Goal: Task Accomplishment & Management: Use online tool/utility

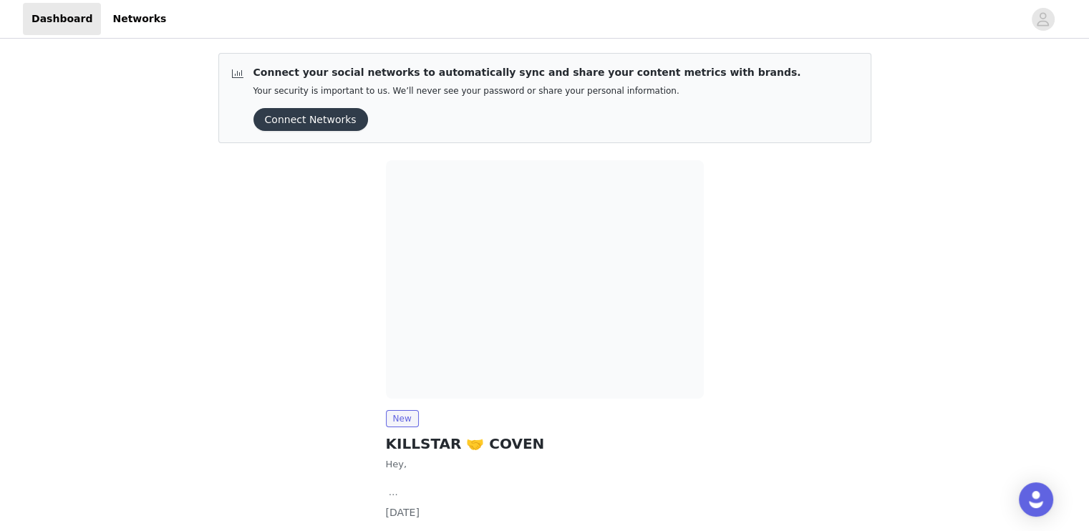
scroll to position [95, 0]
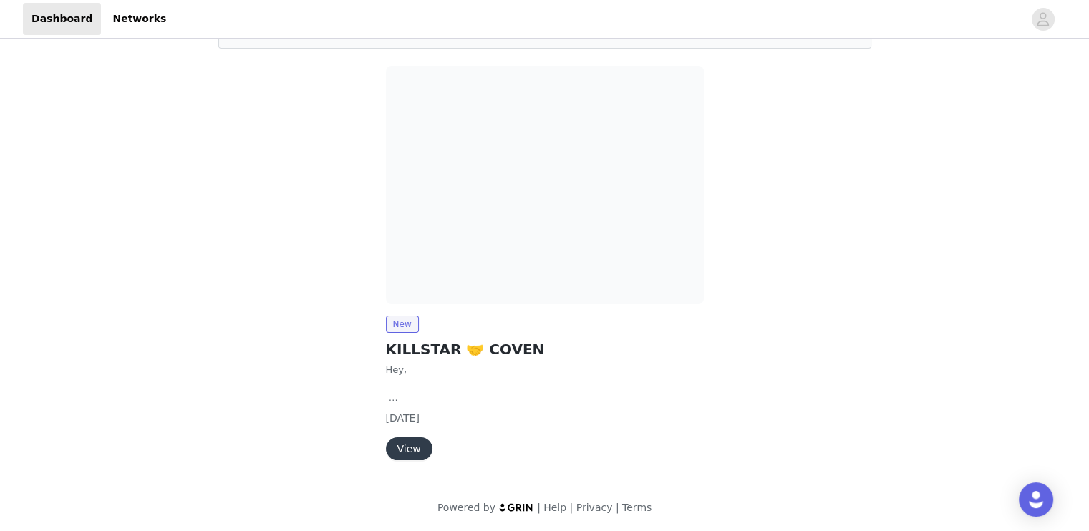
click at [398, 440] on button "View" at bounding box center [409, 448] width 47 height 23
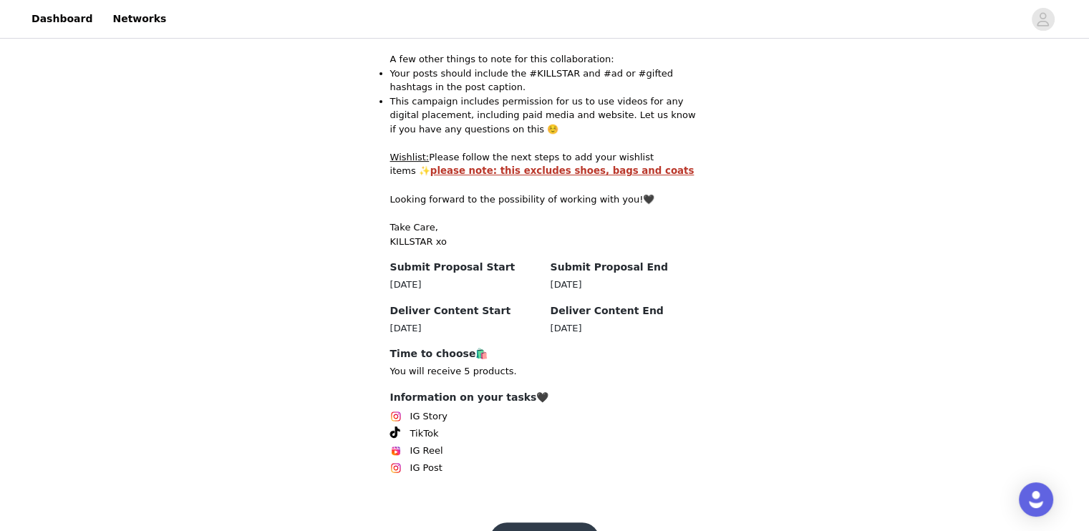
scroll to position [421, 0]
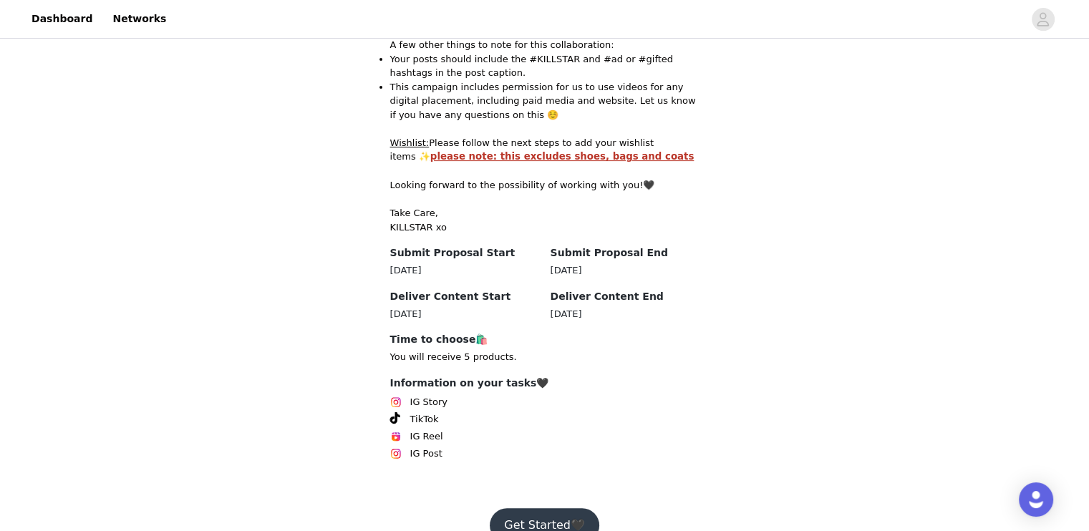
click at [535, 508] on button "Get Started🖤" at bounding box center [545, 525] width 110 height 34
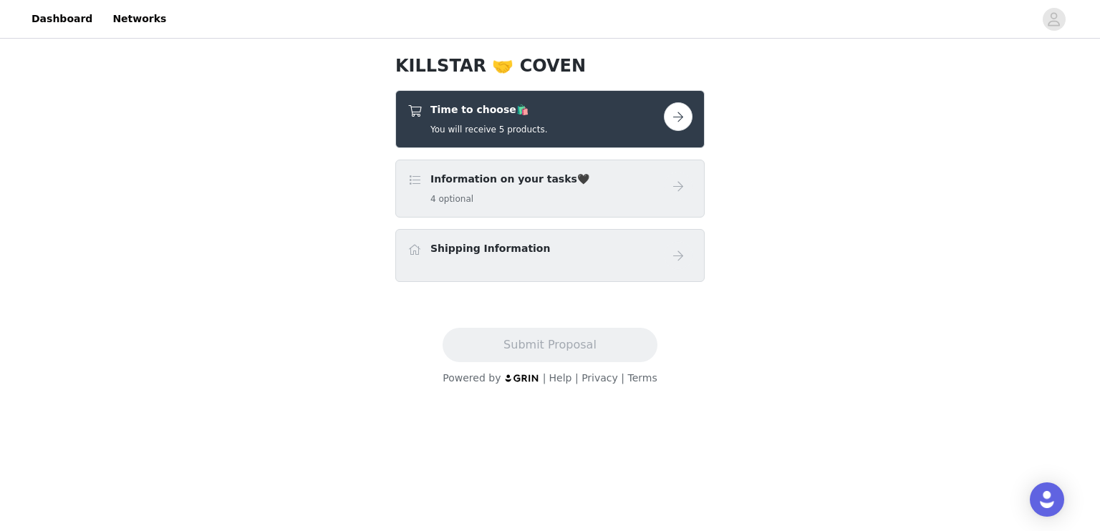
click at [677, 117] on button "button" at bounding box center [678, 116] width 29 height 29
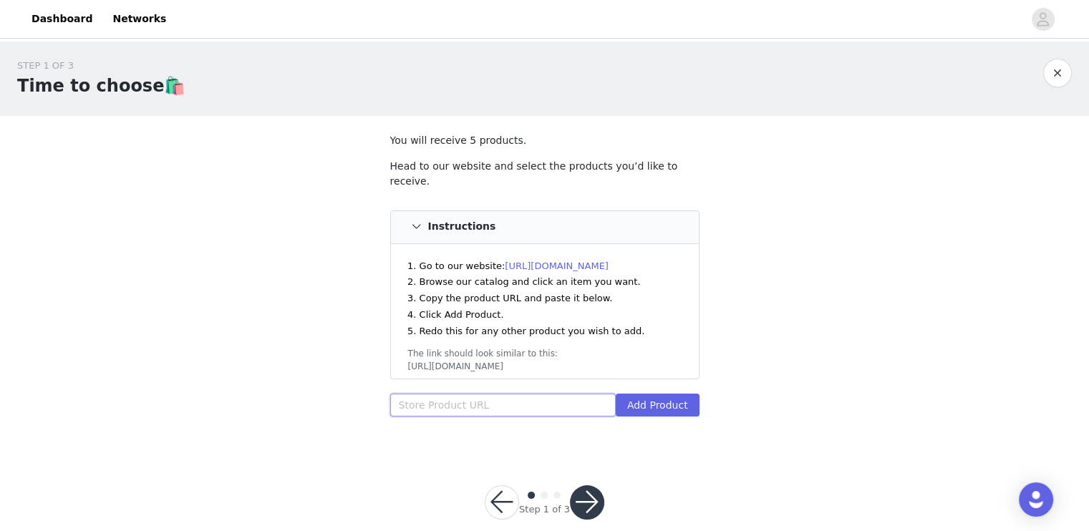
click at [535, 394] on input "text" at bounding box center [503, 405] width 226 height 23
paste input "https://www.killstar.com/collections/coven/products/apothecary-of-colour-presse…"
type input "https://www.killstar.com/collections/coven/products/apothecary-of-colour-presse…"
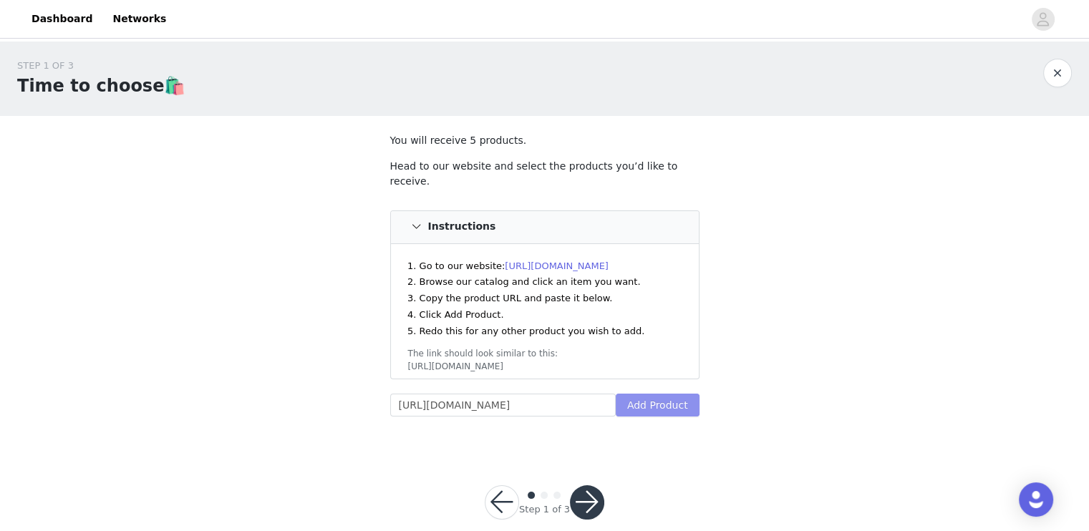
click at [654, 394] on button "Add Product" at bounding box center [658, 405] width 84 height 23
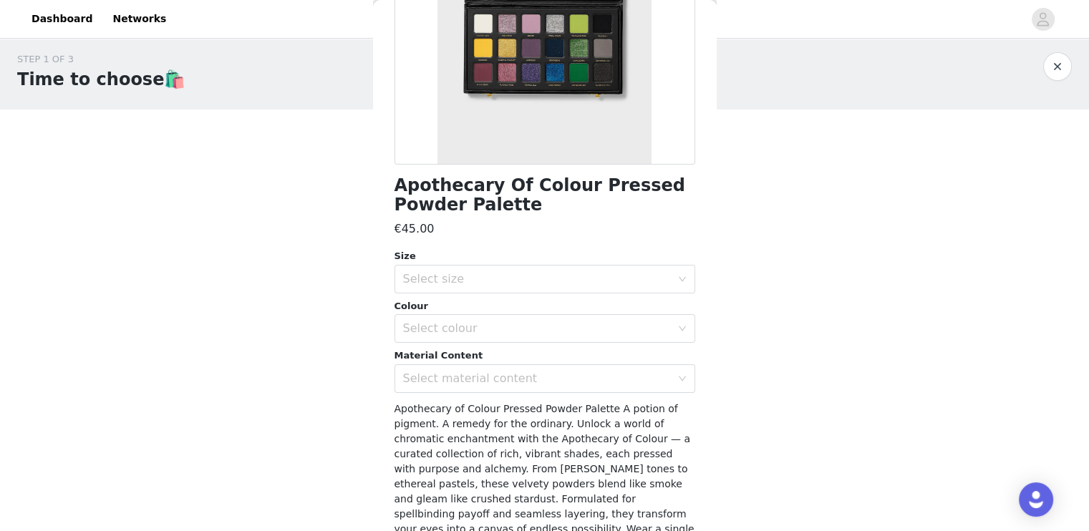
scroll to position [323, 0]
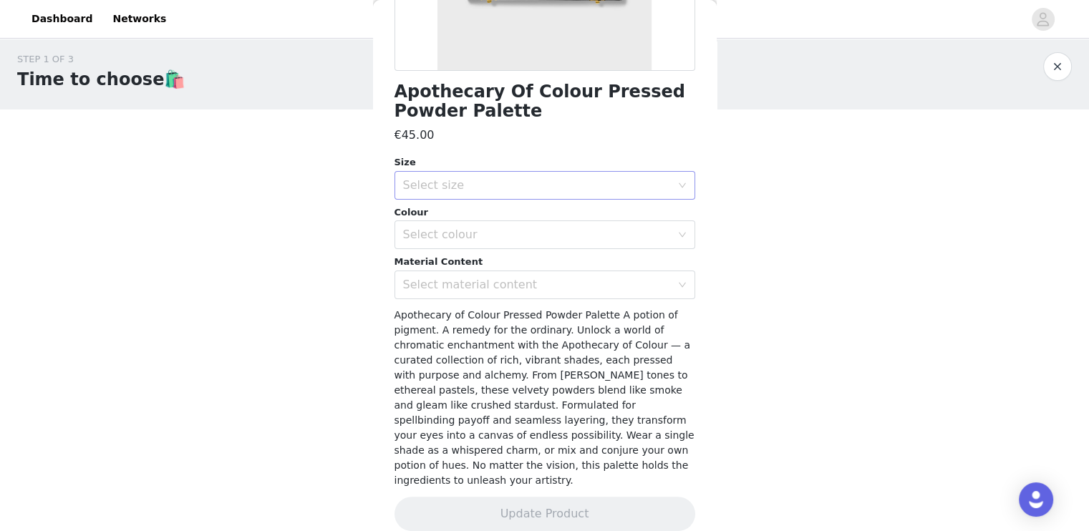
click at [527, 185] on div "Select size" at bounding box center [537, 185] width 268 height 14
click at [517, 215] on li "One Size" at bounding box center [539, 216] width 290 height 23
click at [516, 237] on div "Select colour" at bounding box center [537, 235] width 268 height 14
click at [512, 264] on li "Multi" at bounding box center [539, 266] width 290 height 23
click at [503, 294] on div "Select material content" at bounding box center [540, 284] width 274 height 27
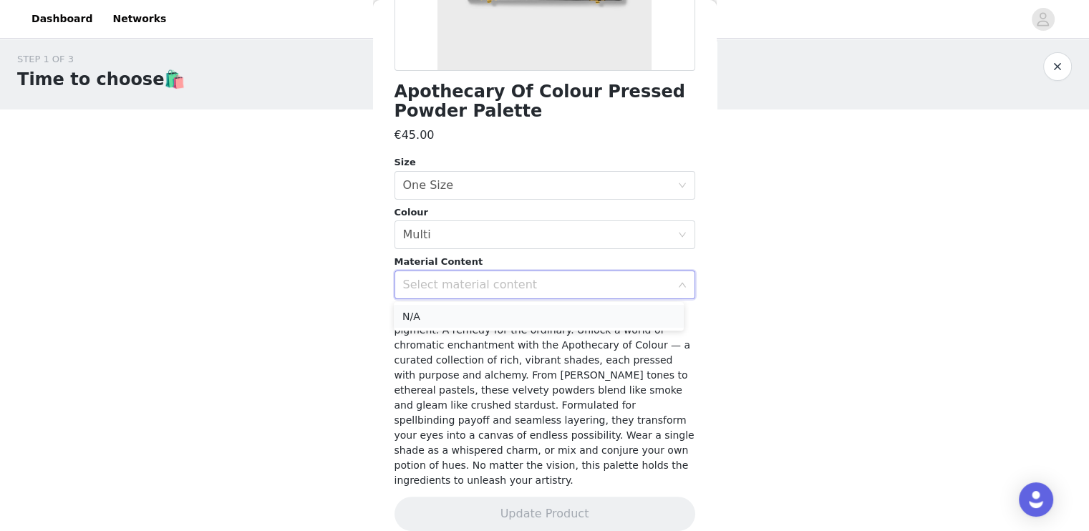
click at [499, 313] on li "N/A" at bounding box center [539, 316] width 290 height 23
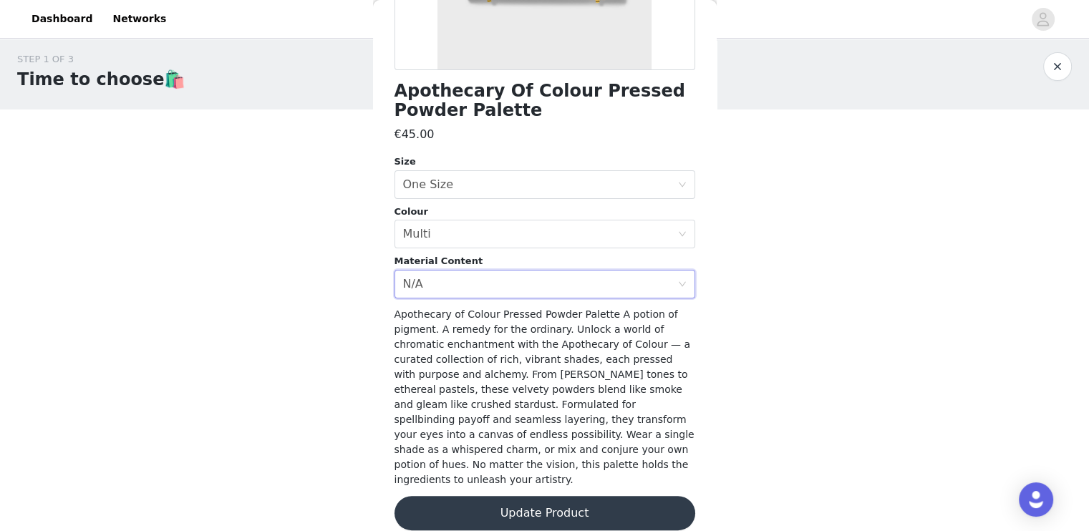
scroll to position [7, 0]
click at [579, 496] on button "Update Product" at bounding box center [545, 513] width 301 height 34
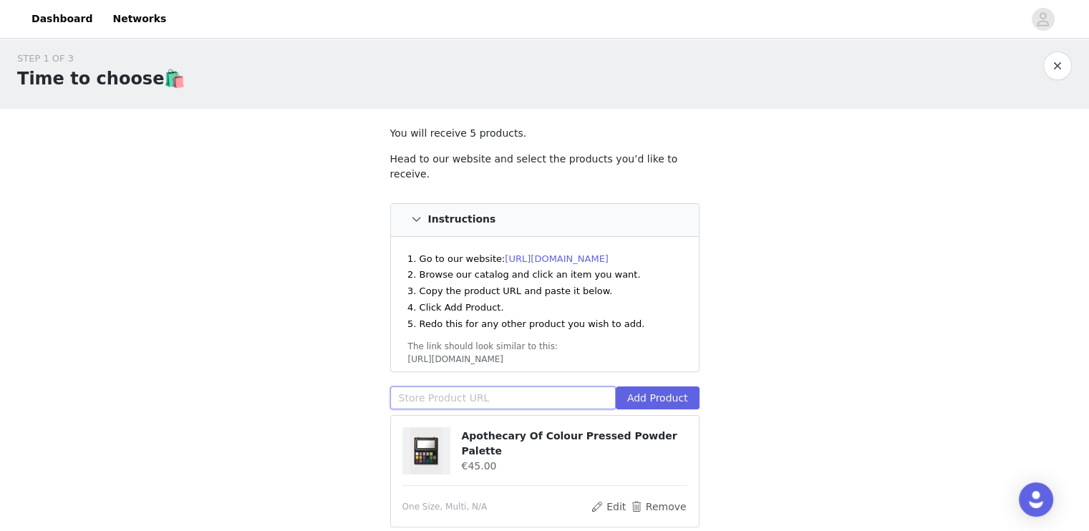
click at [521, 387] on input "text" at bounding box center [503, 398] width 226 height 23
paste input "https://www.killstar.com/collections/coven/products/velvet-grip-liquid-lip-chal…"
type input "https://www.killstar.com/collections/coven/products/velvet-grip-liquid-lip-chal…"
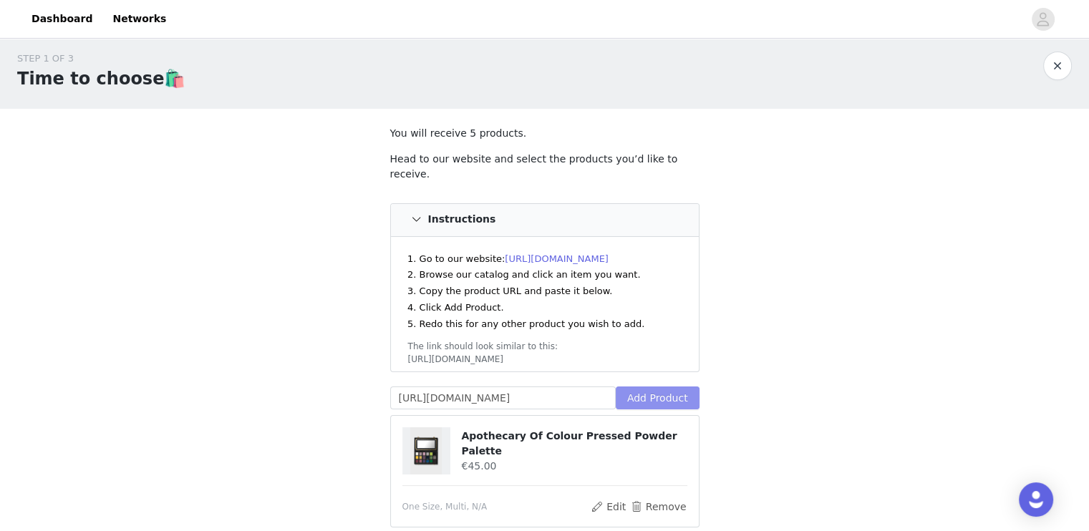
click at [667, 390] on button "Add Product" at bounding box center [658, 398] width 84 height 23
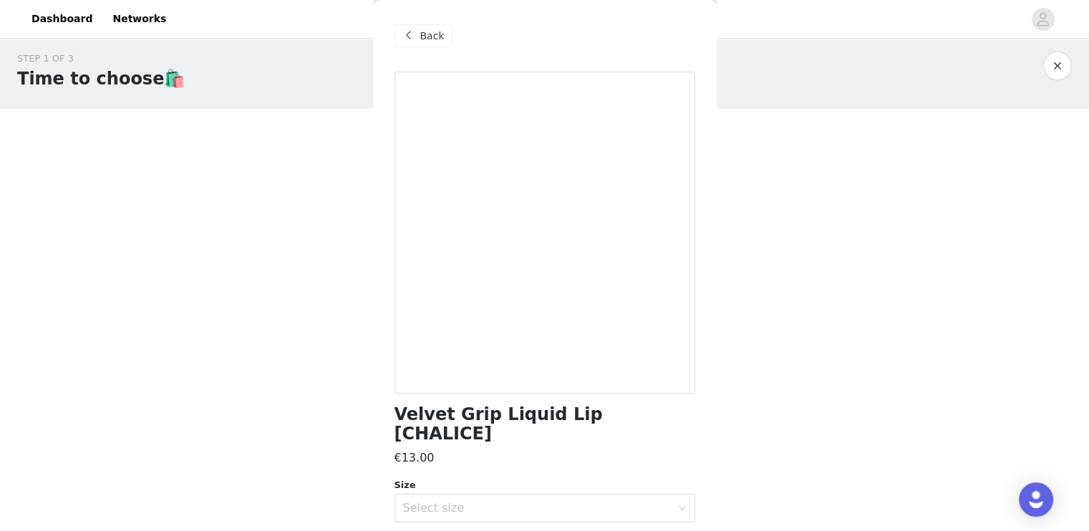
scroll to position [163, 0]
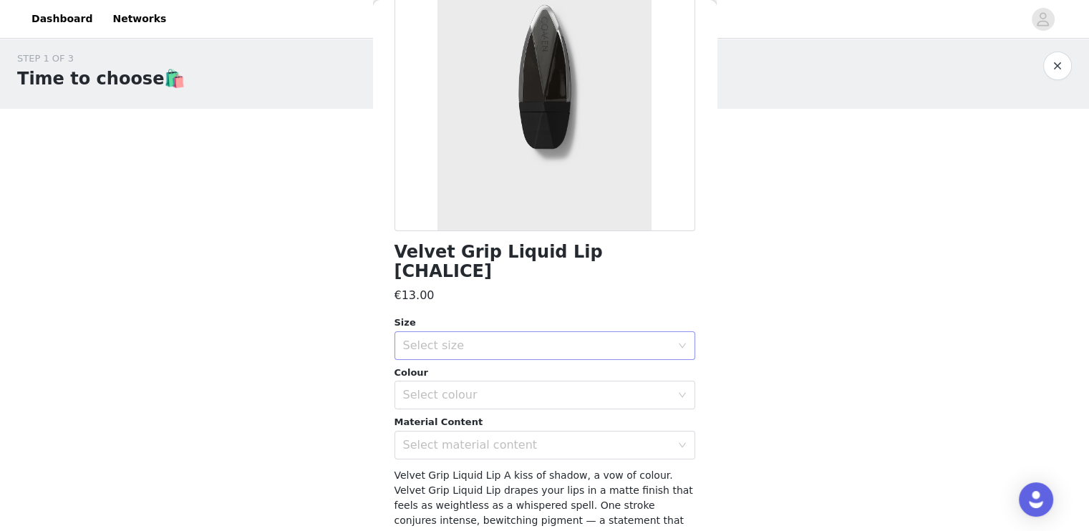
click at [440, 339] on div "Select size" at bounding box center [537, 346] width 268 height 14
click at [464, 339] on div "Select size" at bounding box center [537, 346] width 268 height 14
click at [458, 352] on li "One Size" at bounding box center [539, 358] width 290 height 23
click at [458, 388] on div "Select colour" at bounding box center [537, 395] width 268 height 14
click at [458, 400] on li "Chalice" at bounding box center [539, 407] width 290 height 23
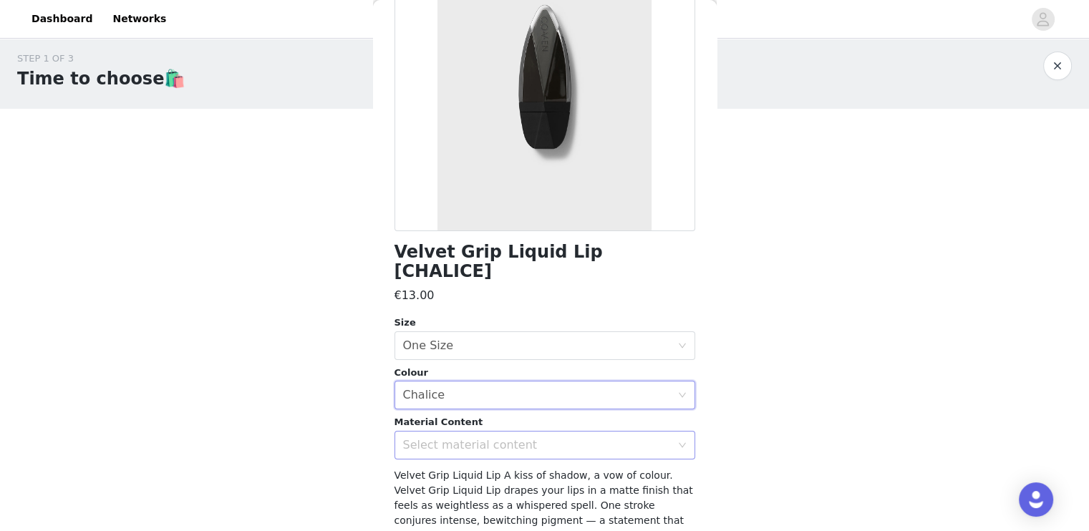
click at [458, 438] on div "Select material content" at bounding box center [537, 445] width 268 height 14
click at [473, 446] on li "N/A" at bounding box center [539, 457] width 290 height 23
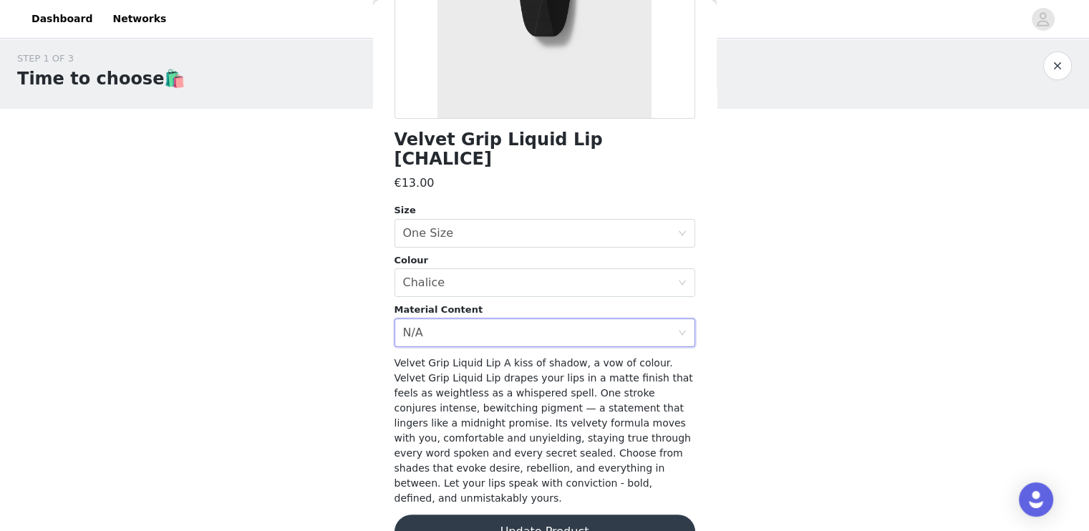
click at [501, 515] on button "Update Product" at bounding box center [545, 532] width 301 height 34
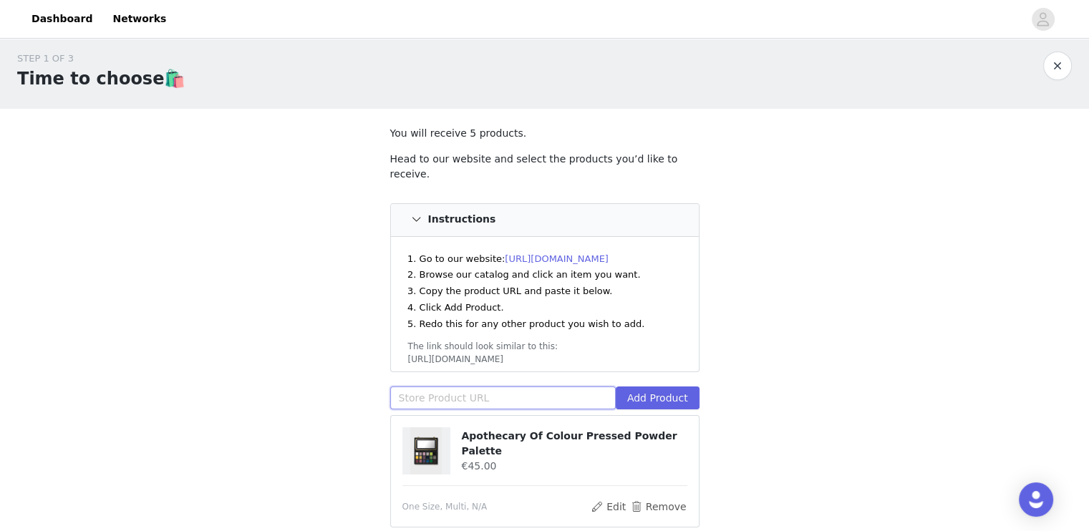
click at [500, 387] on input "text" at bounding box center [503, 398] width 226 height 23
paste input "https://eu.killstar.com/products/void-viper-skirt?variant=48356109484379?varian…"
type input "https://eu.killstar.com/products/void-viper-skirt?variant=48356109484379?varian…"
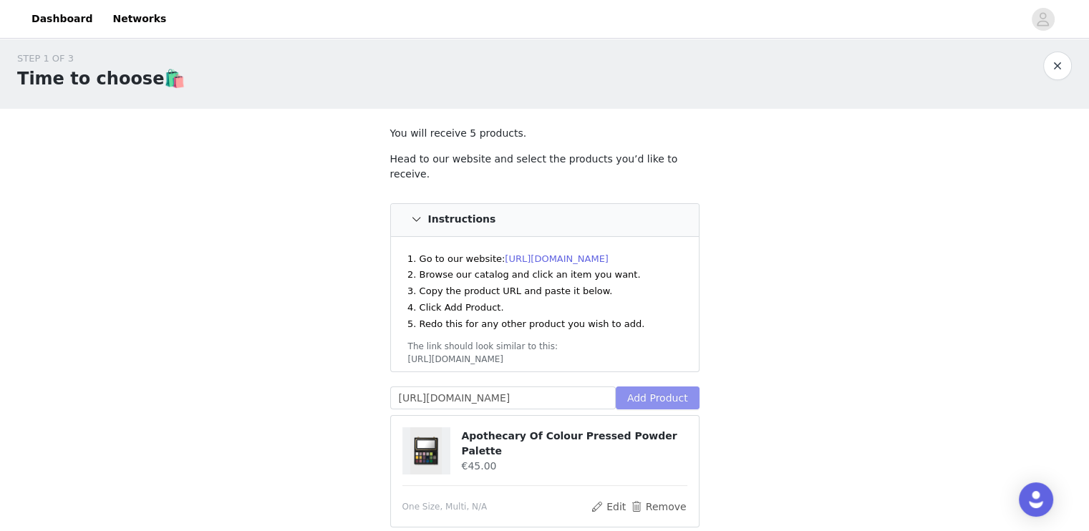
click at [656, 387] on button "Add Product" at bounding box center [658, 398] width 84 height 23
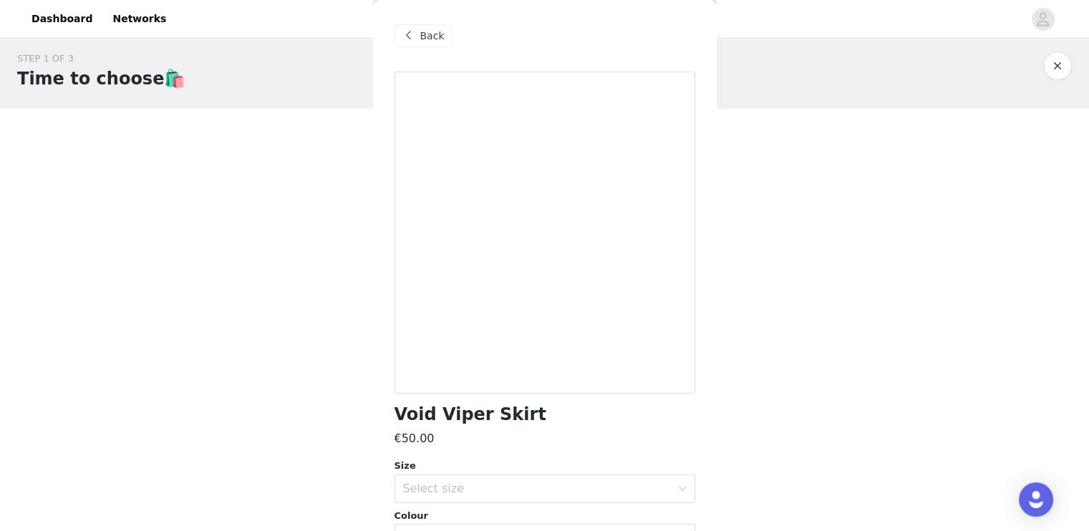
scroll to position [183, 0]
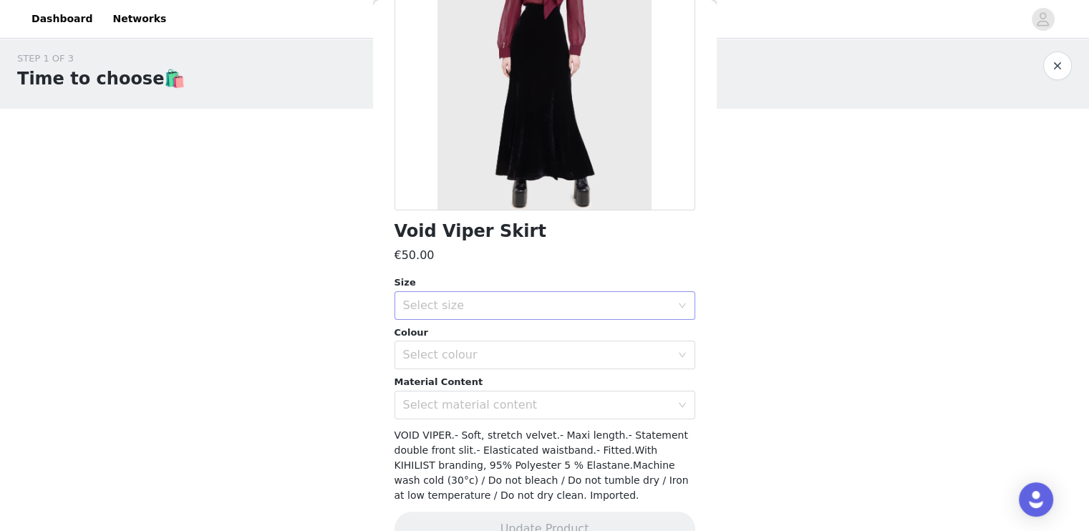
click at [583, 301] on div "Select size" at bounding box center [537, 306] width 268 height 14
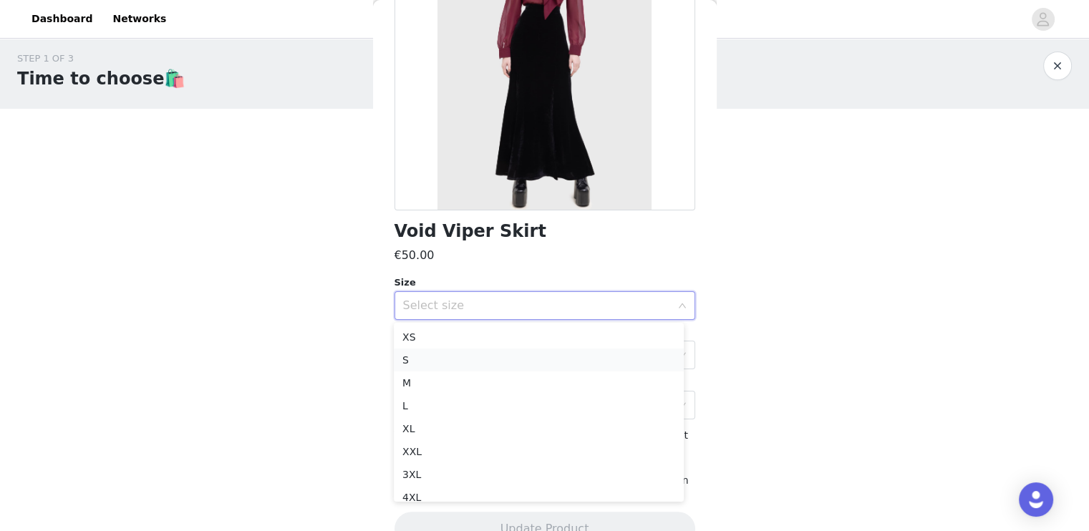
click at [498, 354] on li "S" at bounding box center [539, 360] width 290 height 23
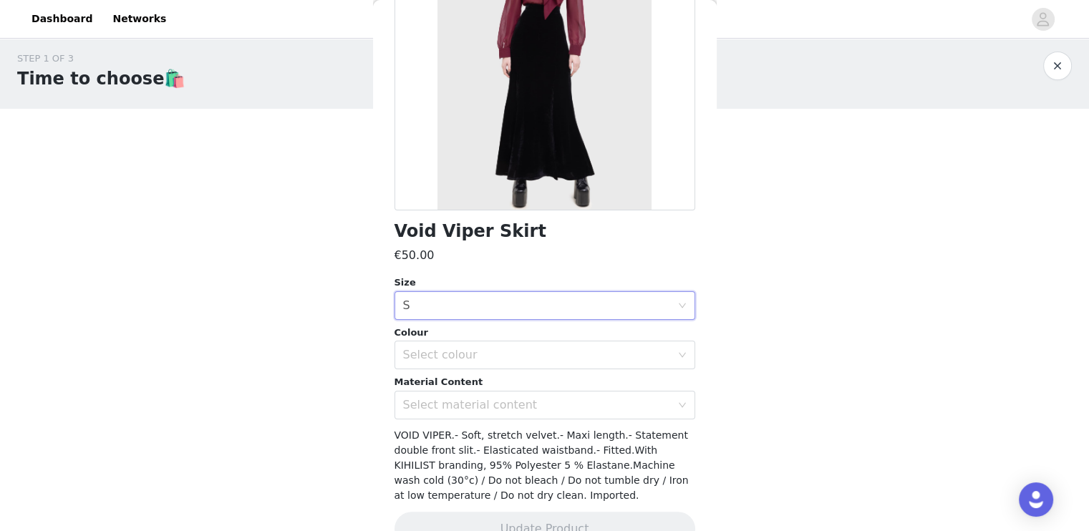
click at [498, 354] on div "Select colour" at bounding box center [537, 355] width 268 height 14
click at [495, 380] on li "Black" at bounding box center [539, 386] width 290 height 23
click at [492, 402] on div "Select material content" at bounding box center [537, 405] width 268 height 14
click at [488, 432] on li "95% Polyester 5% Elastane" at bounding box center [539, 436] width 290 height 23
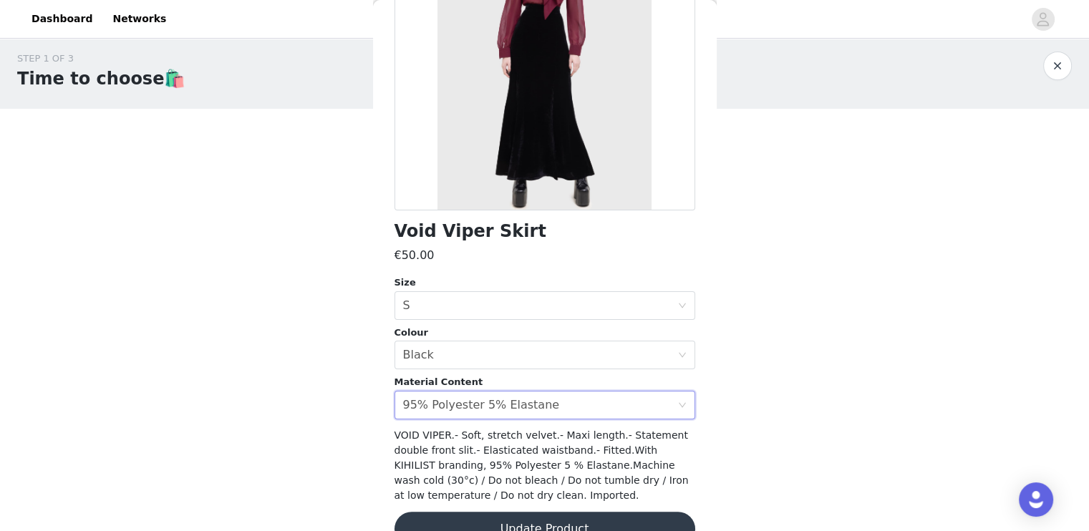
scroll to position [215, 0]
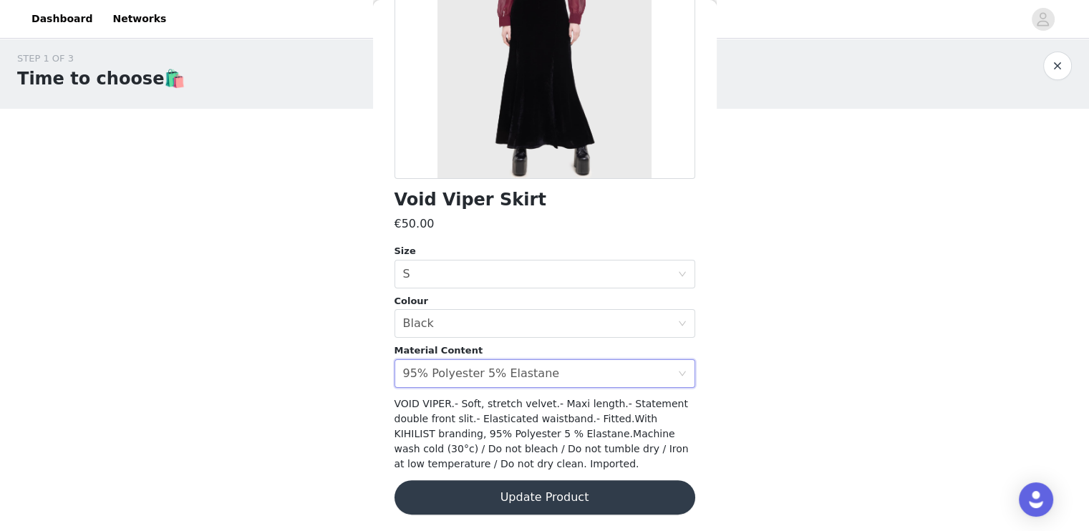
click at [571, 488] on button "Update Product" at bounding box center [545, 497] width 301 height 34
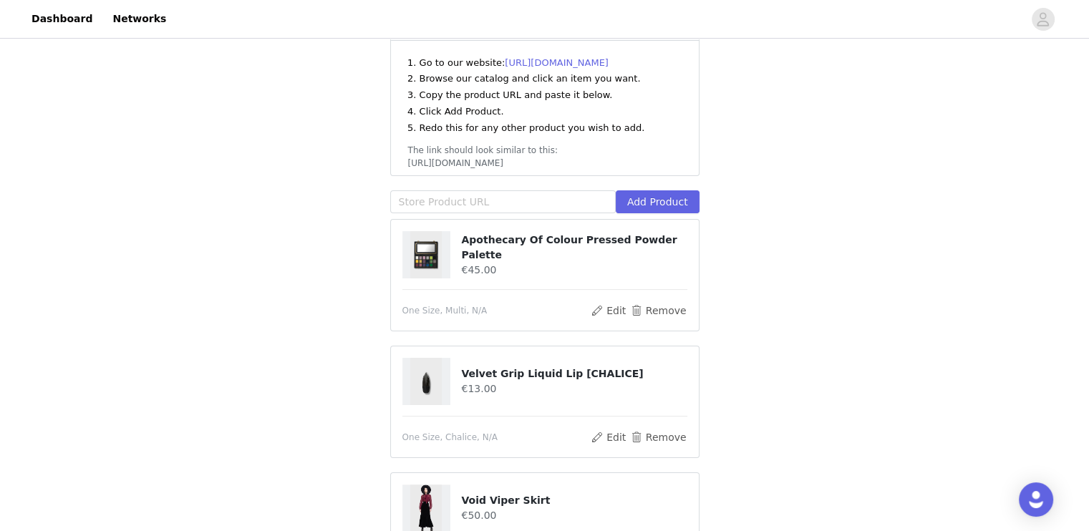
scroll to position [199, 0]
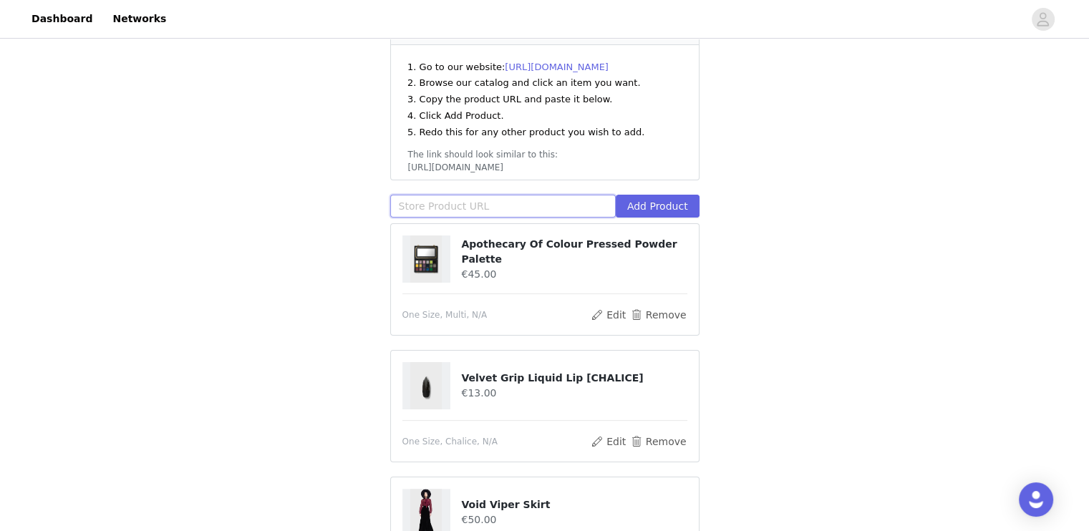
click at [564, 195] on input "text" at bounding box center [503, 206] width 226 height 23
paste input "https://eu.killstar.com/products/lyricore-blouse?variant=48966913196379?variant…"
type input "https://eu.killstar.com/products/lyricore-blouse?variant=48966913196379?variant…"
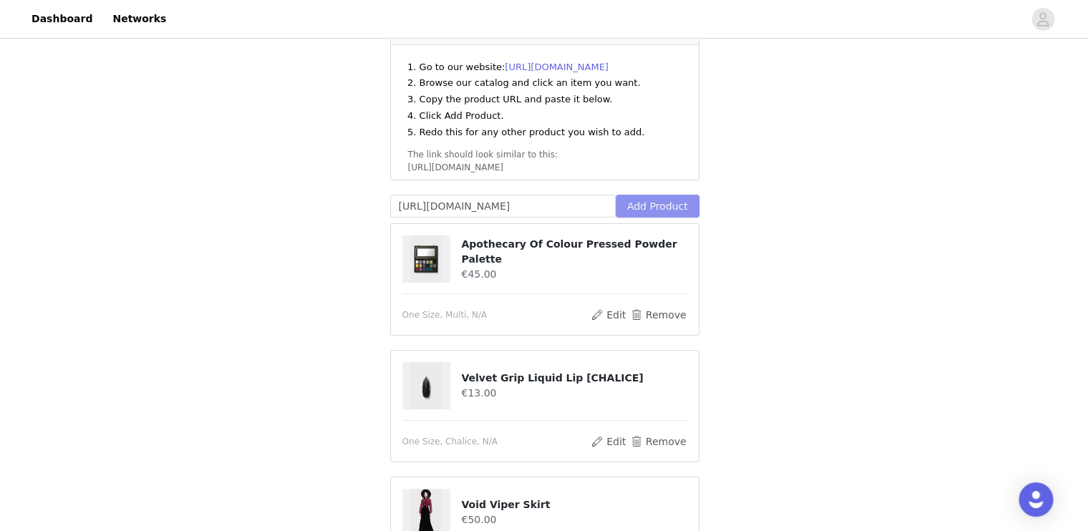
click at [662, 195] on button "Add Product" at bounding box center [658, 206] width 84 height 23
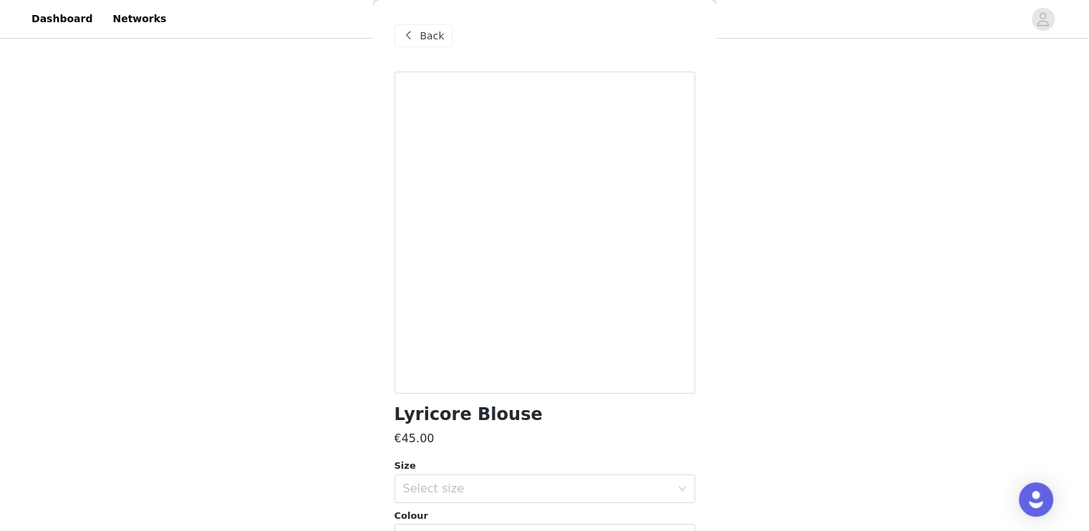
scroll to position [162, 0]
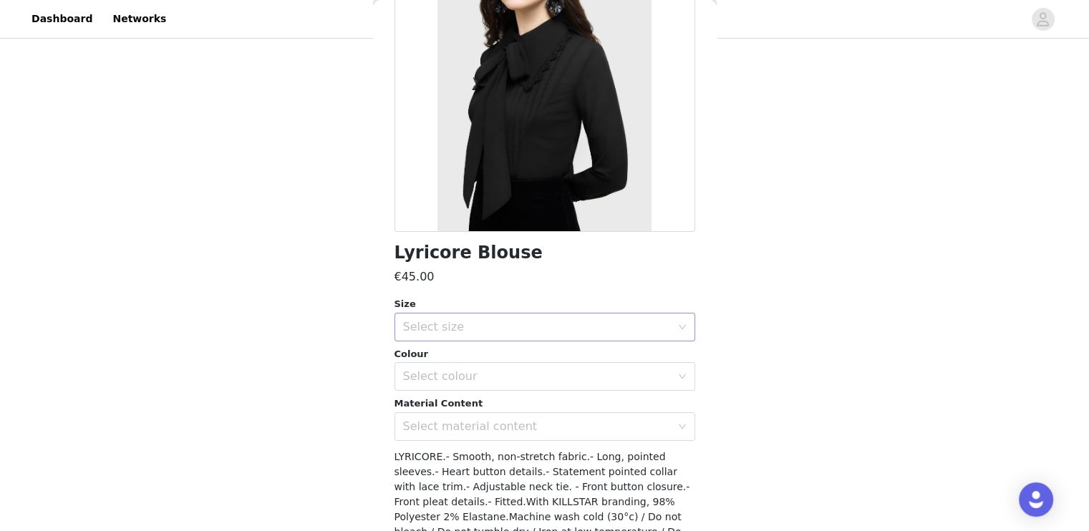
click at [569, 323] on div "Select size" at bounding box center [537, 327] width 268 height 14
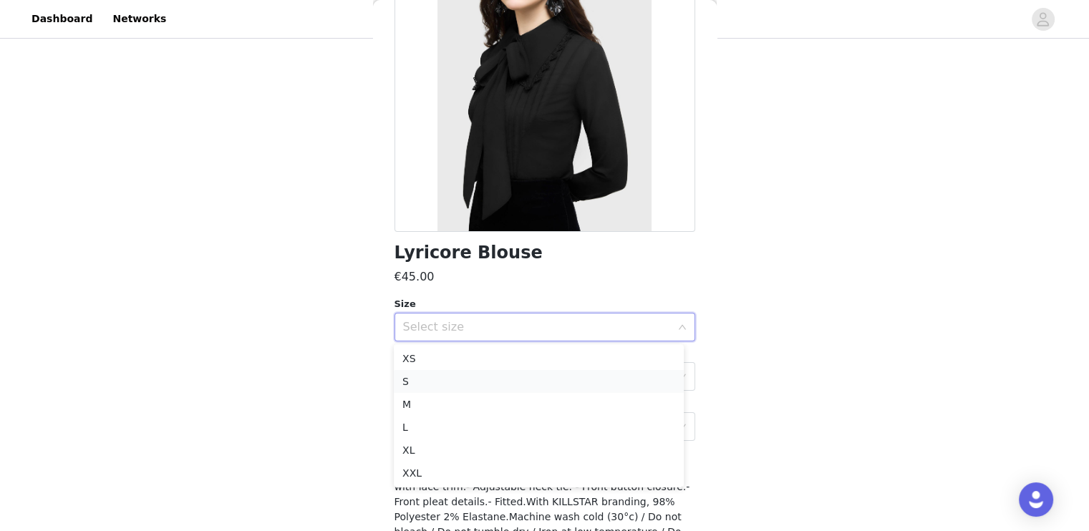
click at [526, 375] on li "S" at bounding box center [539, 381] width 290 height 23
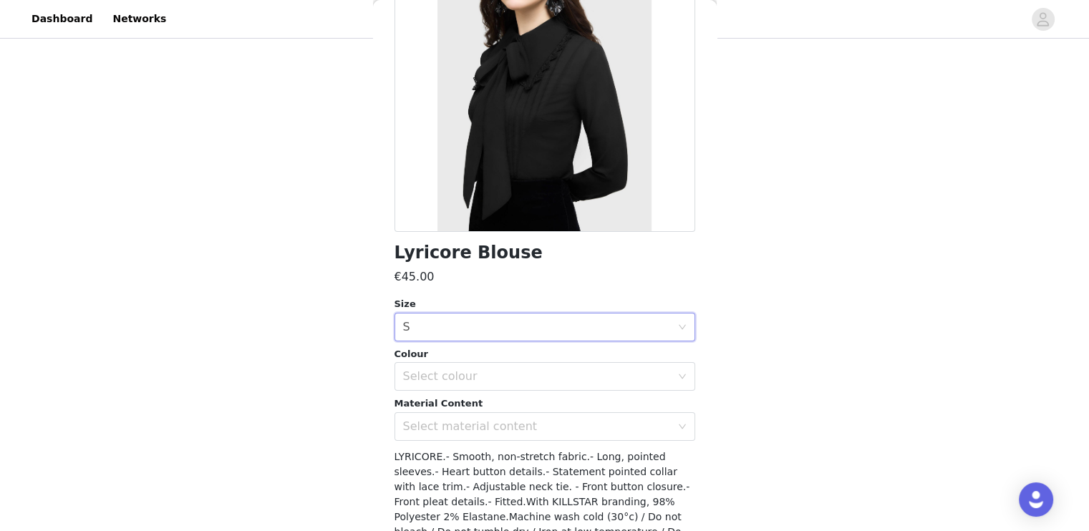
click at [526, 375] on div "Select colour" at bounding box center [537, 376] width 268 height 14
click at [521, 402] on li "Black" at bounding box center [539, 408] width 290 height 23
click at [518, 432] on div "Select material content" at bounding box center [537, 427] width 268 height 14
click at [518, 455] on li "98% Polyester 2% Elastane" at bounding box center [539, 458] width 290 height 23
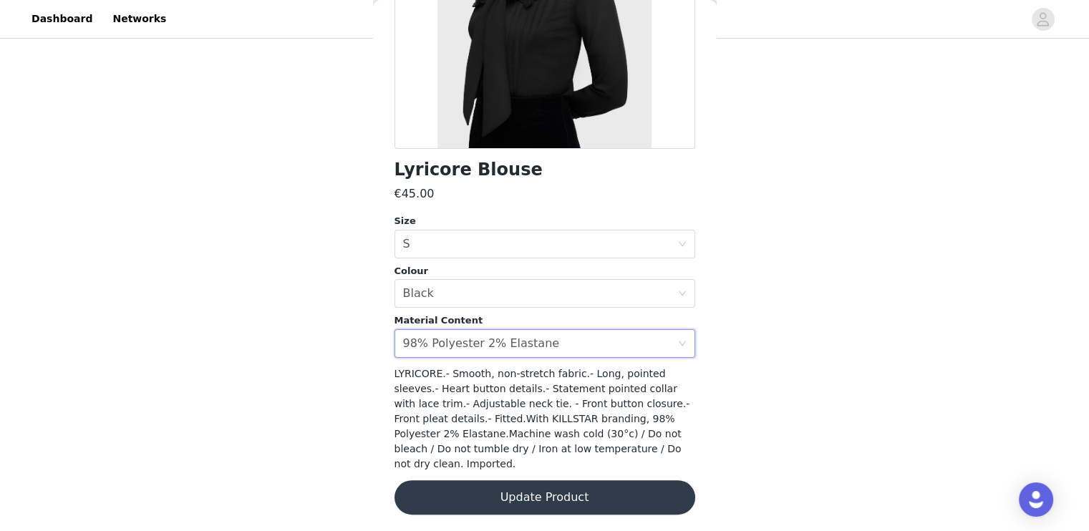
click at [544, 486] on button "Update Product" at bounding box center [545, 497] width 301 height 34
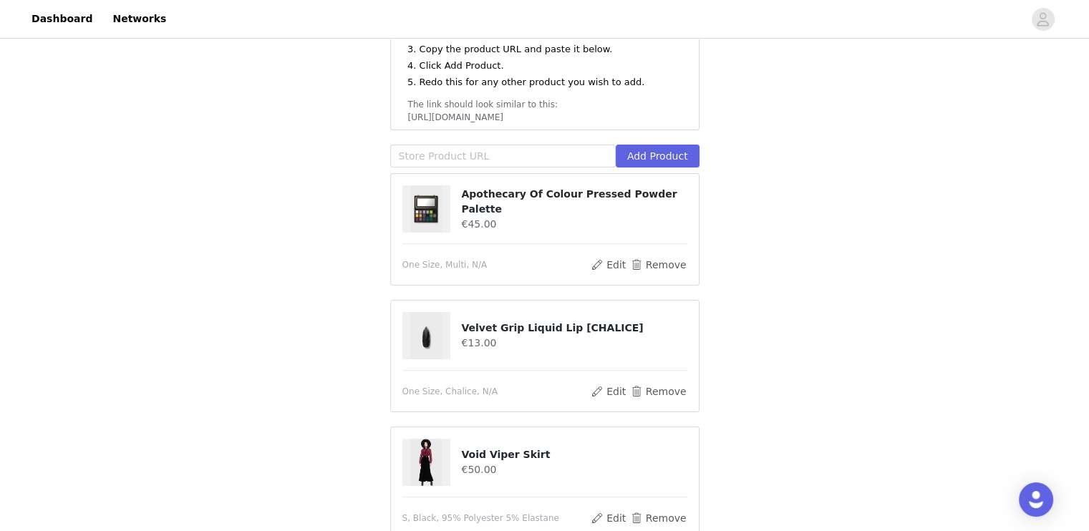
scroll to position [238, 0]
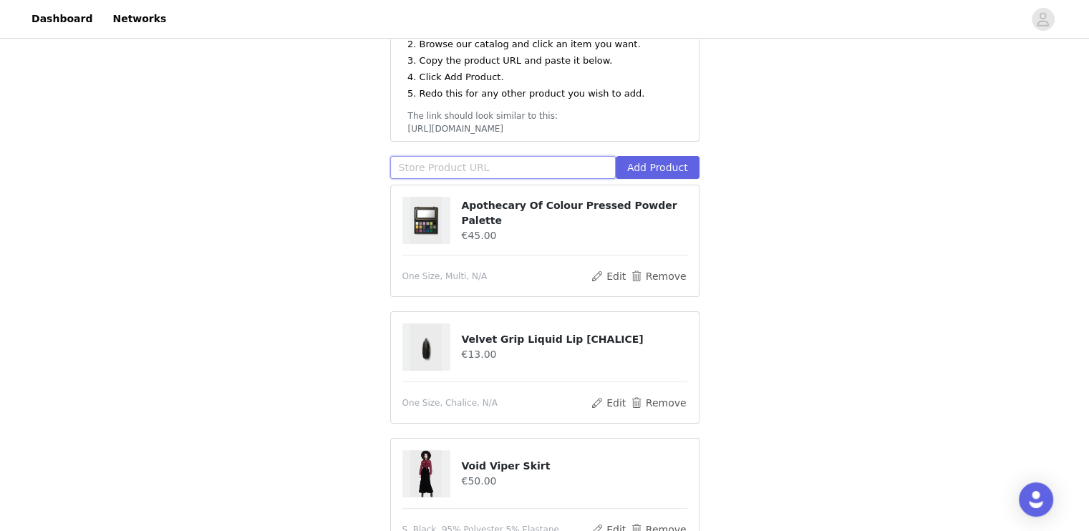
click at [573, 156] on input "text" at bounding box center [503, 167] width 226 height 23
paste input "https://eu.killstar.com/products/dottie-dottie-velvet-top?variant=4210995193462…"
type input "https://eu.killstar.com/products/dottie-dottie-velvet-top?variant=4210995193462…"
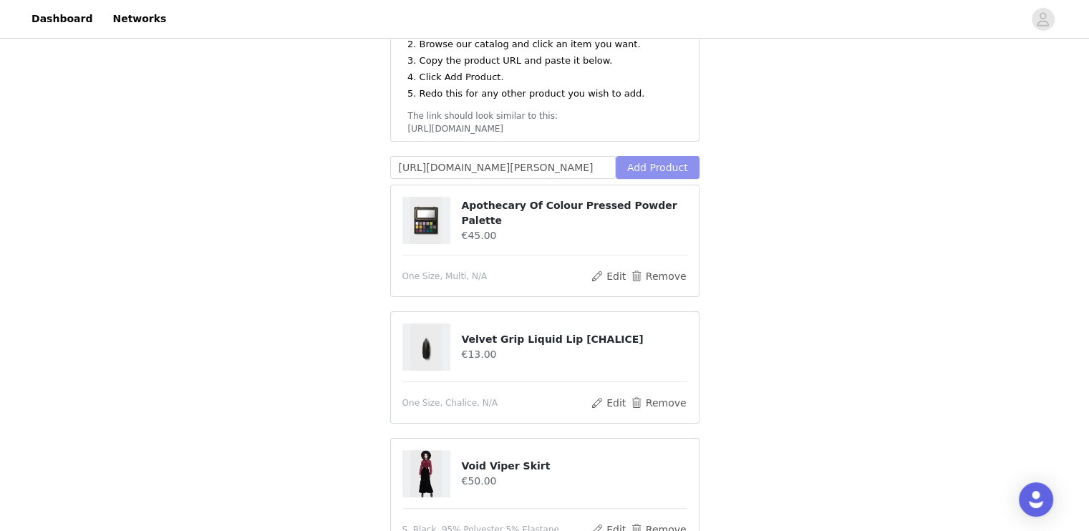
click at [650, 156] on button "Add Product" at bounding box center [658, 167] width 84 height 23
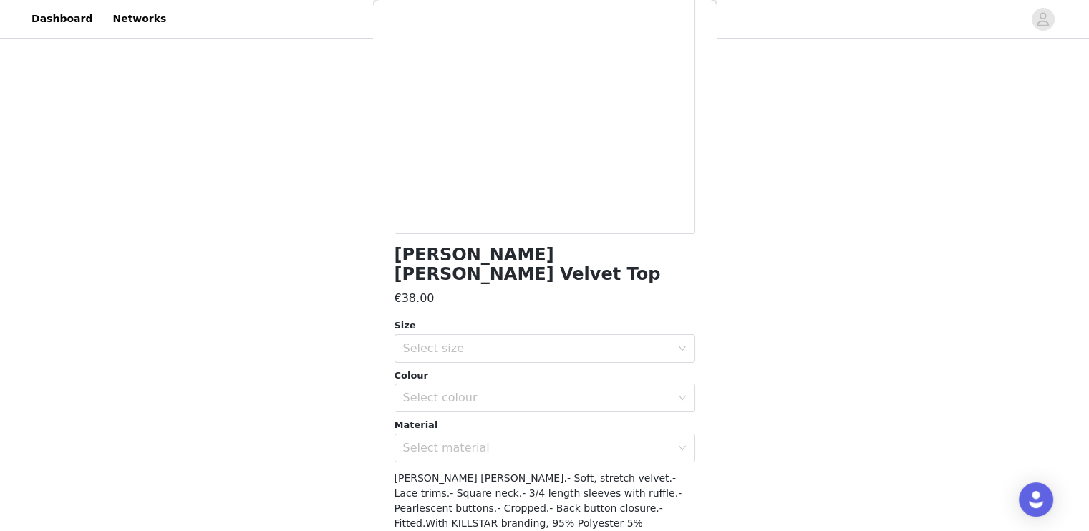
scroll to position [176, 0]
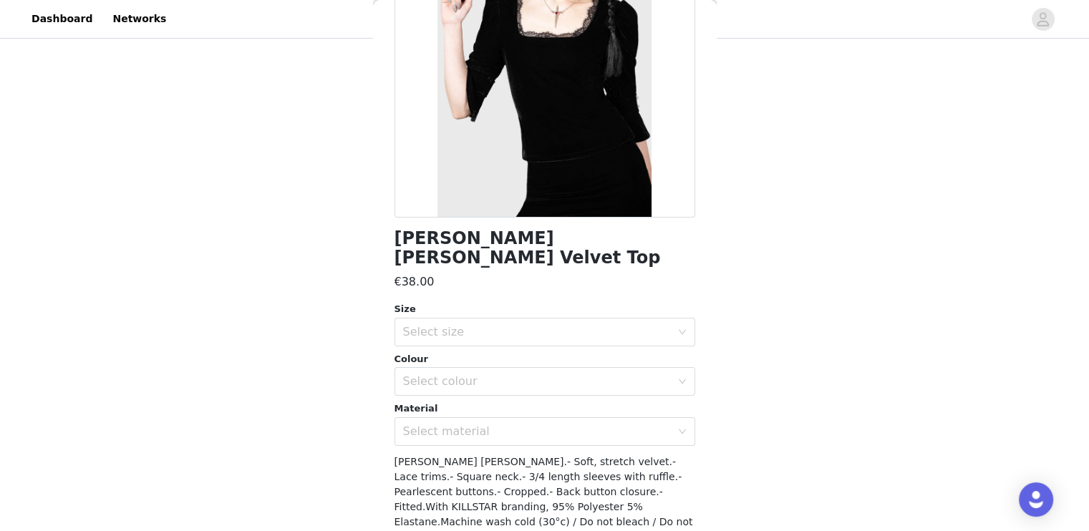
click at [557, 325] on div "Select size" at bounding box center [537, 332] width 268 height 14
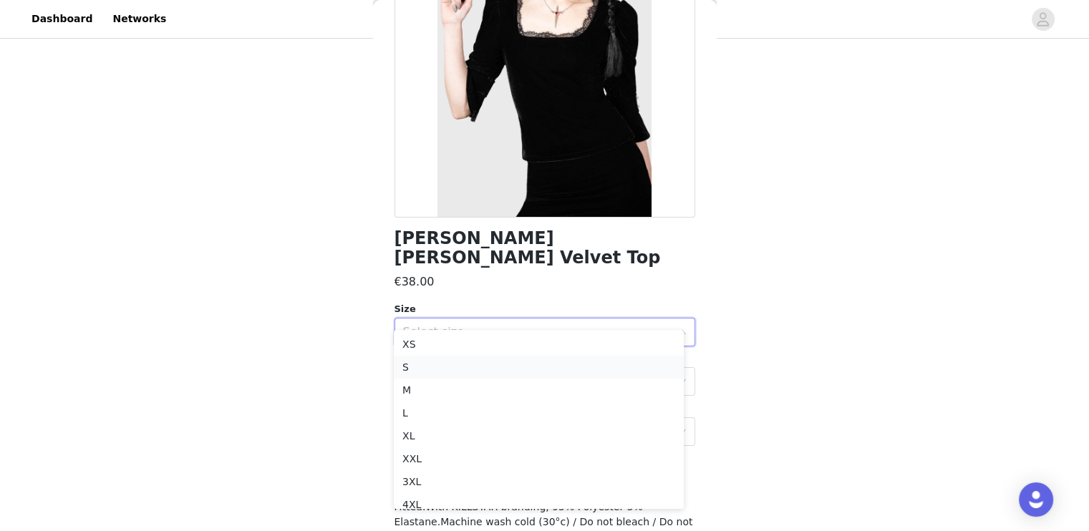
click at [543, 367] on li "S" at bounding box center [539, 367] width 290 height 23
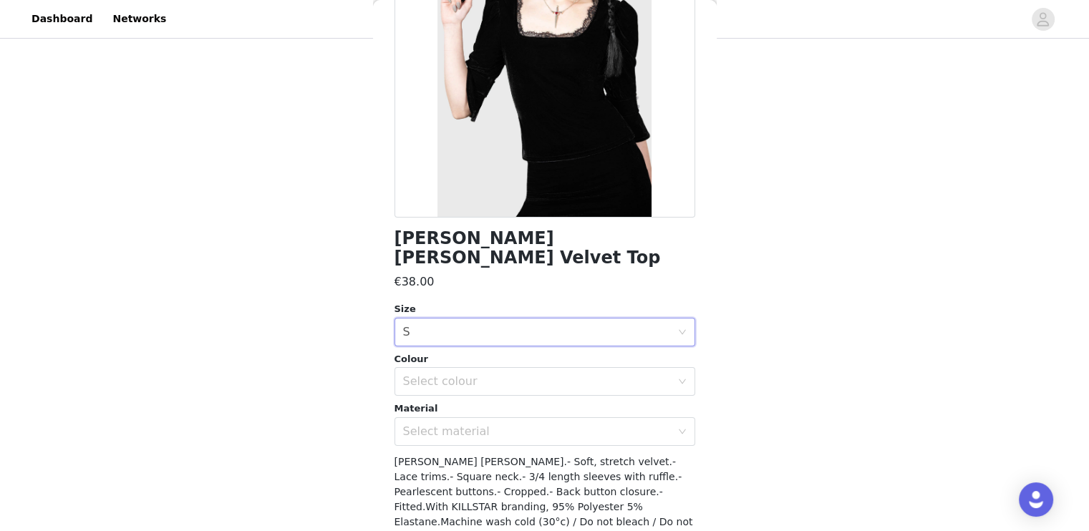
click at [543, 374] on div "Select colour" at bounding box center [537, 381] width 268 height 14
click at [537, 399] on li "Black" at bounding box center [539, 393] width 290 height 23
click at [536, 425] on div "Select material" at bounding box center [537, 432] width 268 height 14
click at [511, 438] on li "95% Polyester 5% Elastane" at bounding box center [539, 443] width 290 height 23
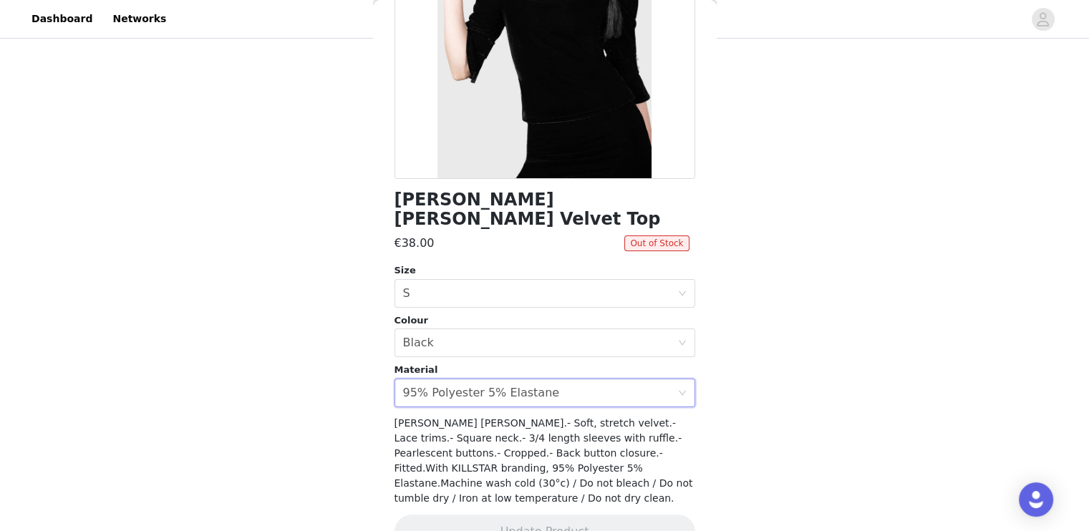
scroll to position [498, 0]
click at [473, 280] on div "Select size S" at bounding box center [540, 293] width 274 height 27
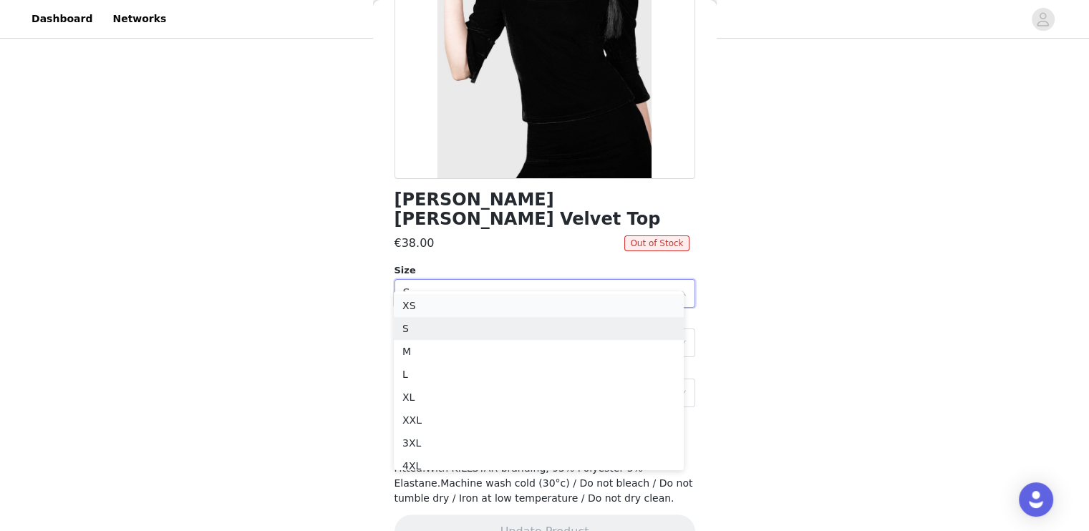
click at [450, 297] on li "XS" at bounding box center [539, 305] width 290 height 23
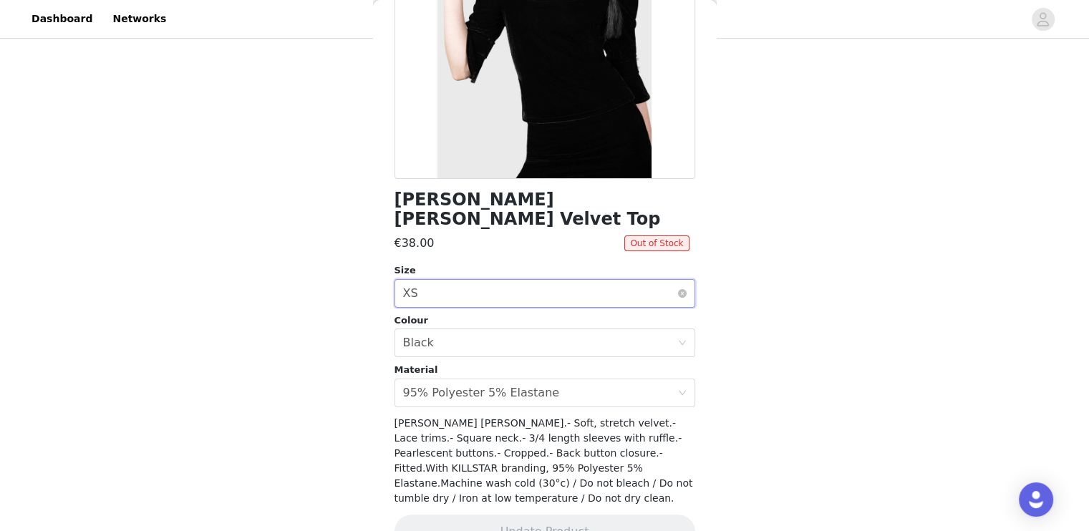
click at [480, 280] on div "Select size XS" at bounding box center [540, 293] width 274 height 27
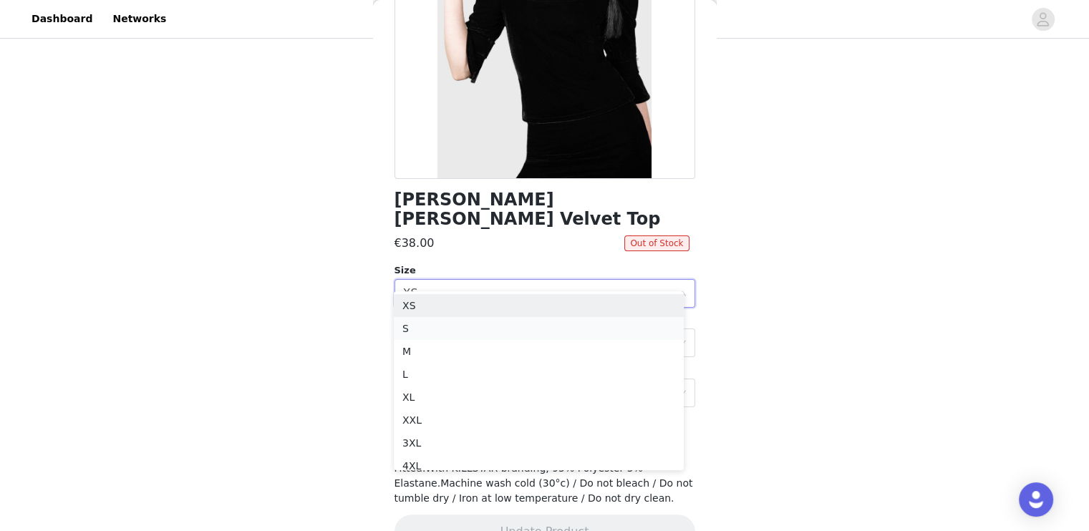
click at [453, 332] on li "S" at bounding box center [539, 328] width 290 height 23
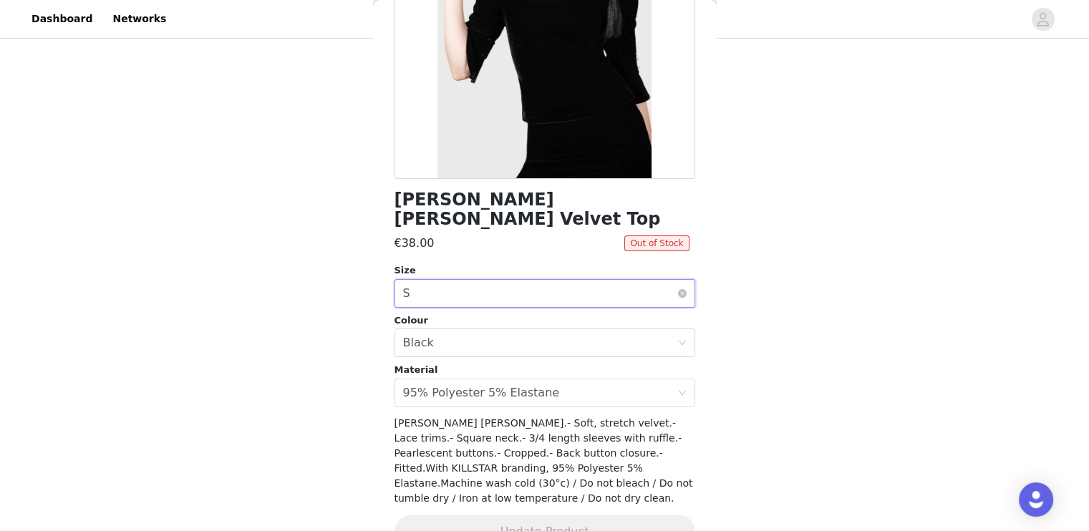
click at [473, 284] on div "Select size S" at bounding box center [540, 293] width 274 height 27
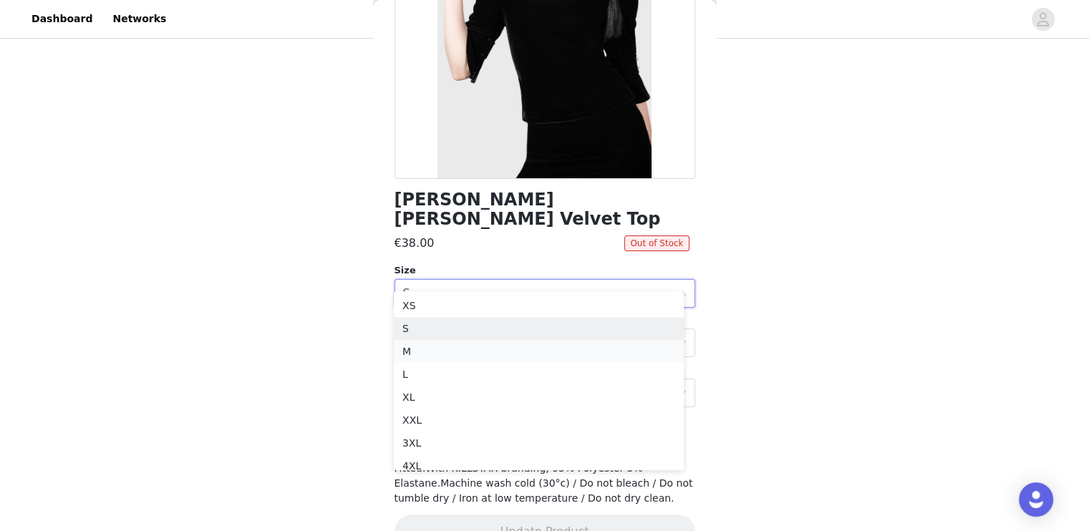
click at [453, 343] on li "M" at bounding box center [539, 351] width 290 height 23
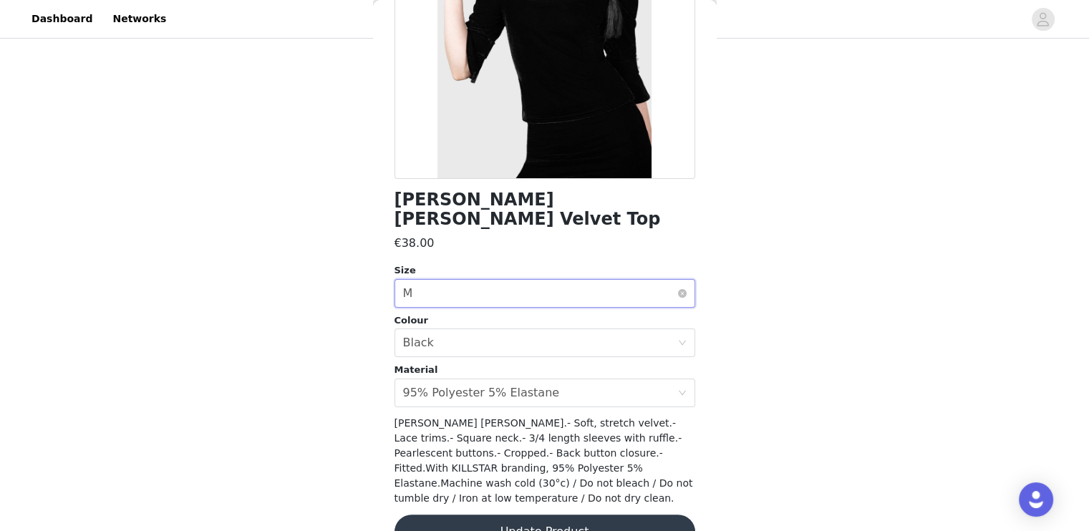
click at [471, 280] on div "Select size M" at bounding box center [540, 293] width 274 height 27
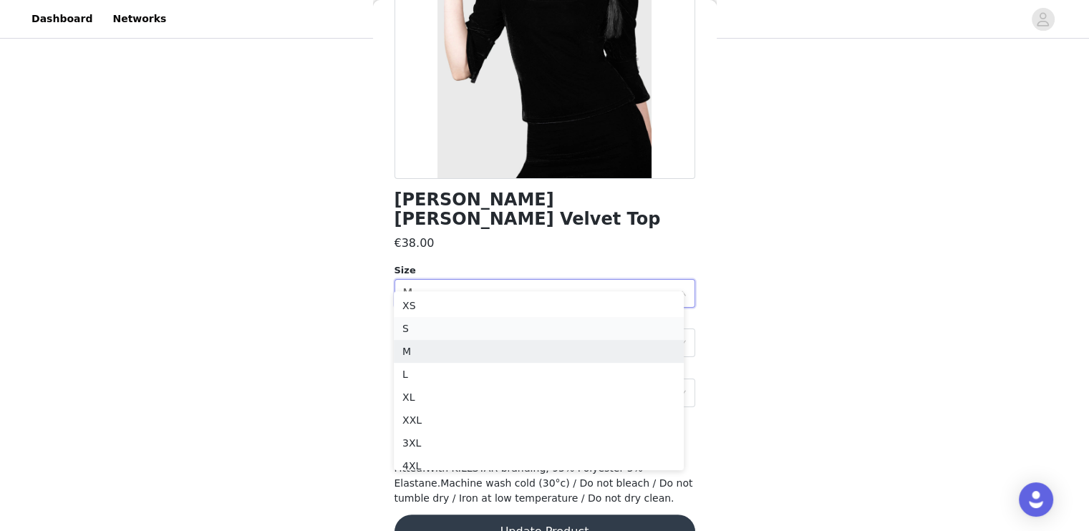
click at [450, 336] on li "S" at bounding box center [539, 328] width 290 height 23
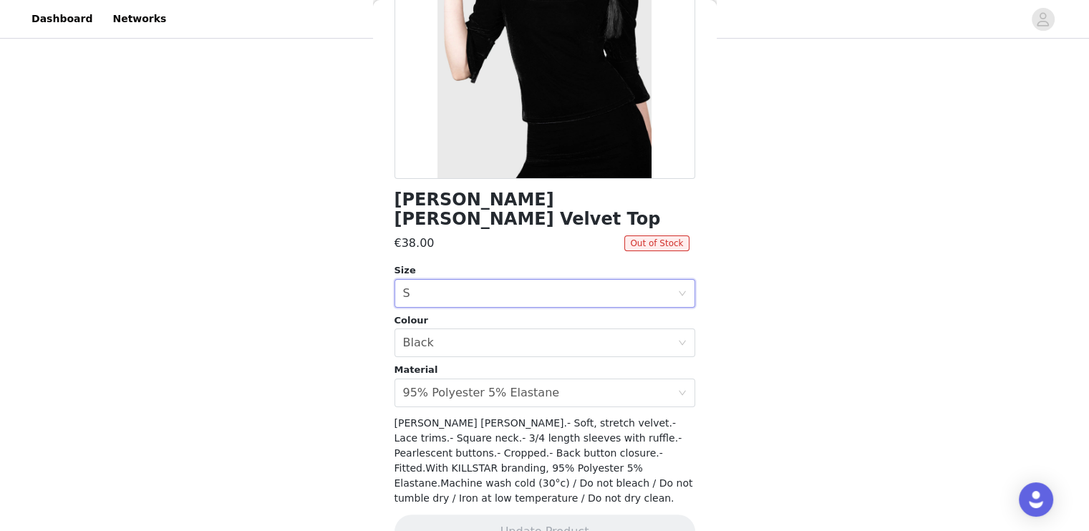
scroll to position [501, 0]
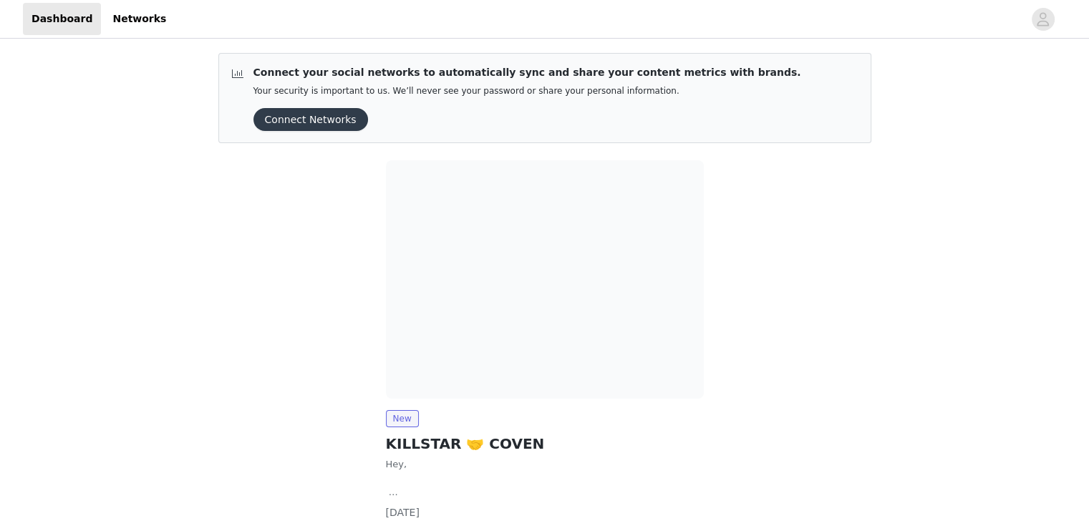
scroll to position [95, 0]
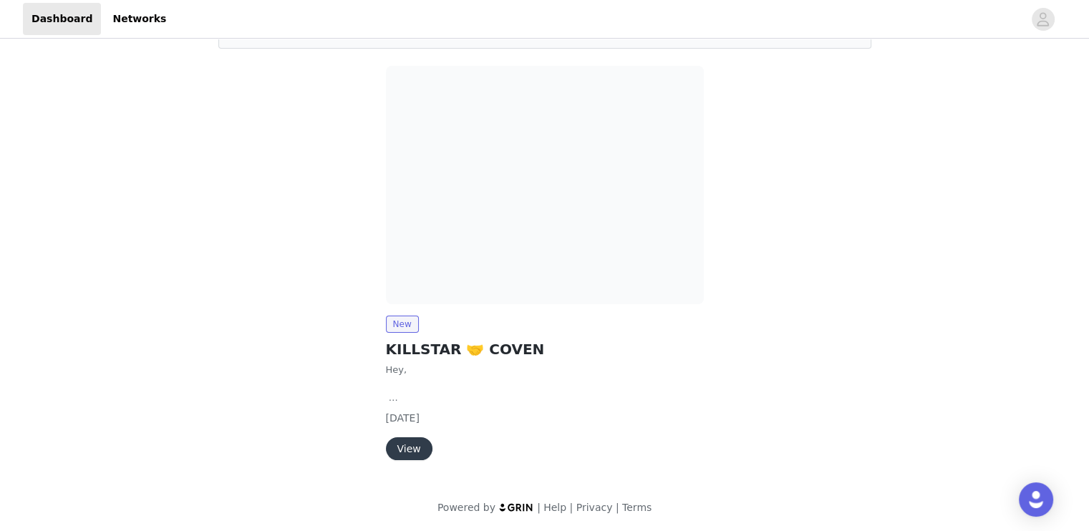
click at [412, 451] on button "View" at bounding box center [409, 448] width 47 height 23
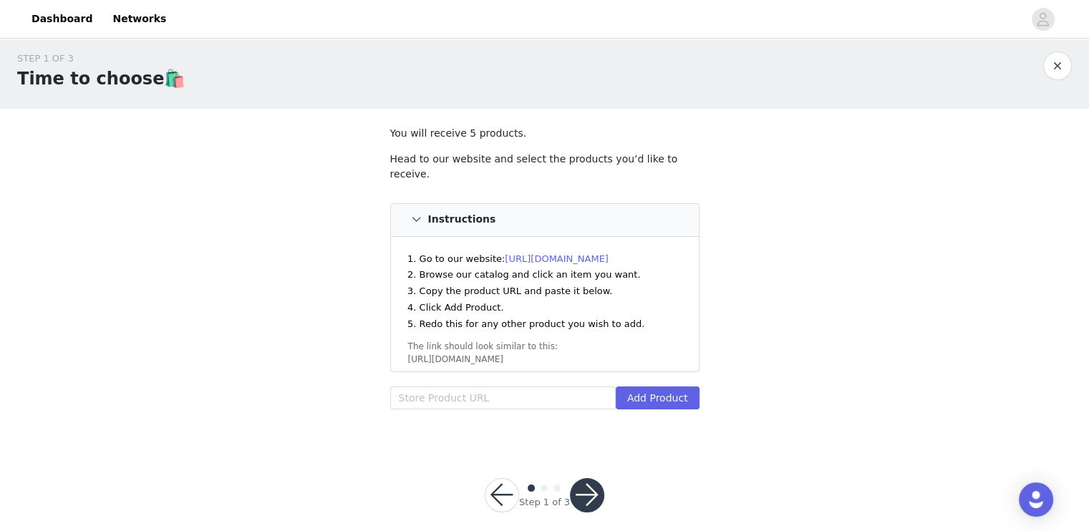
scroll to position [6, 0]
